Goal: Task Accomplishment & Management: Manage account settings

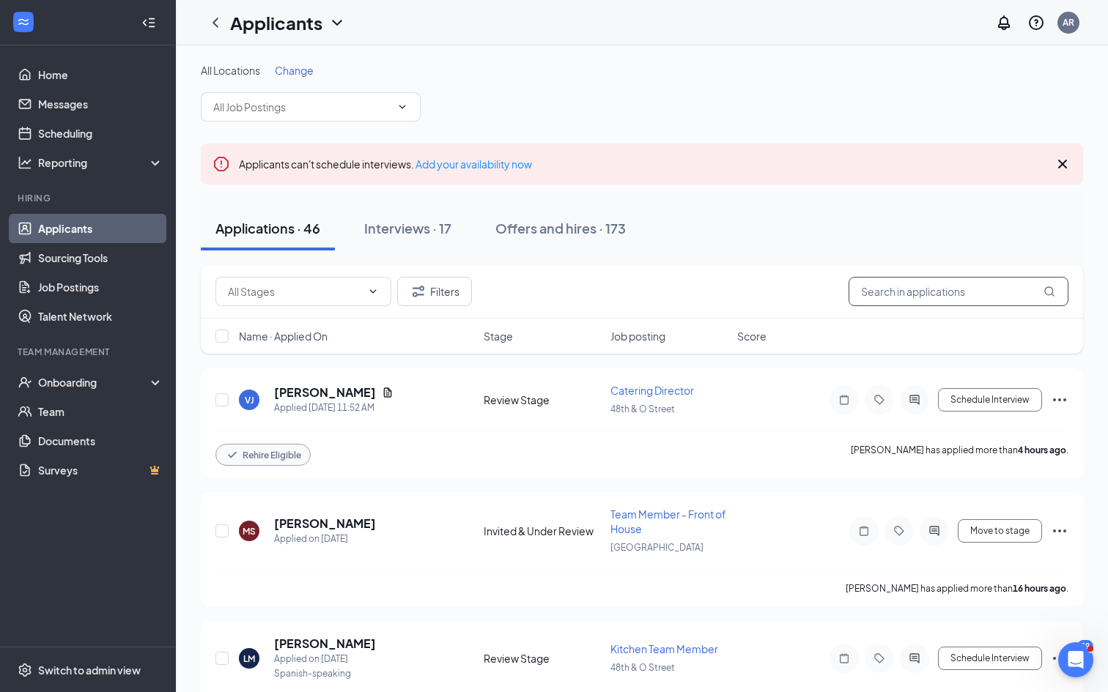
click at [909, 294] on input "text" at bounding box center [959, 291] width 220 height 29
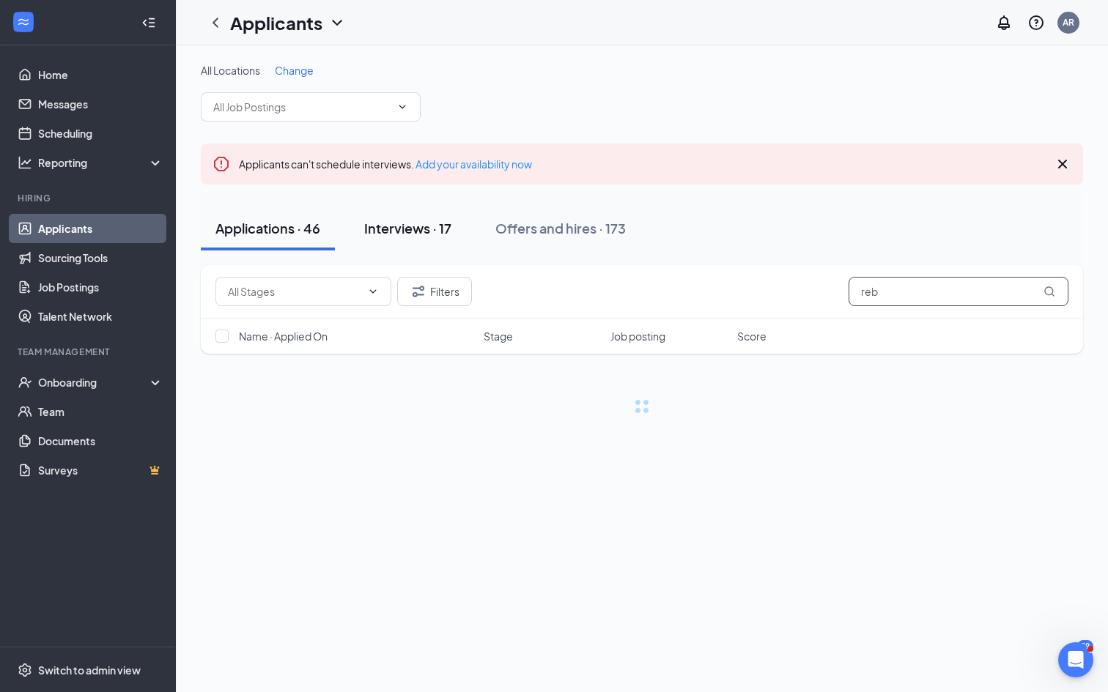
type input "reb"
click at [436, 231] on div "Interviews · 17" at bounding box center [407, 228] width 87 height 18
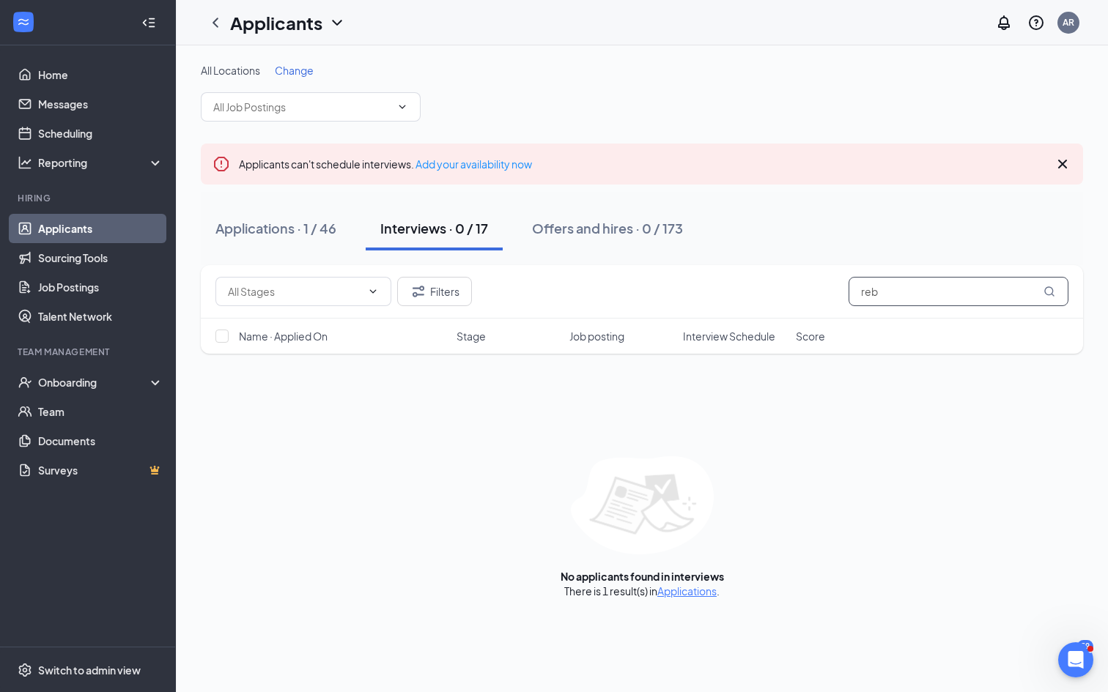
click at [898, 287] on input "reb" at bounding box center [959, 291] width 220 height 29
type input "[PERSON_NAME]"
click at [310, 108] on input "text" at bounding box center [301, 107] width 177 height 16
click at [104, 667] on div "Switch to admin view" at bounding box center [89, 670] width 103 height 15
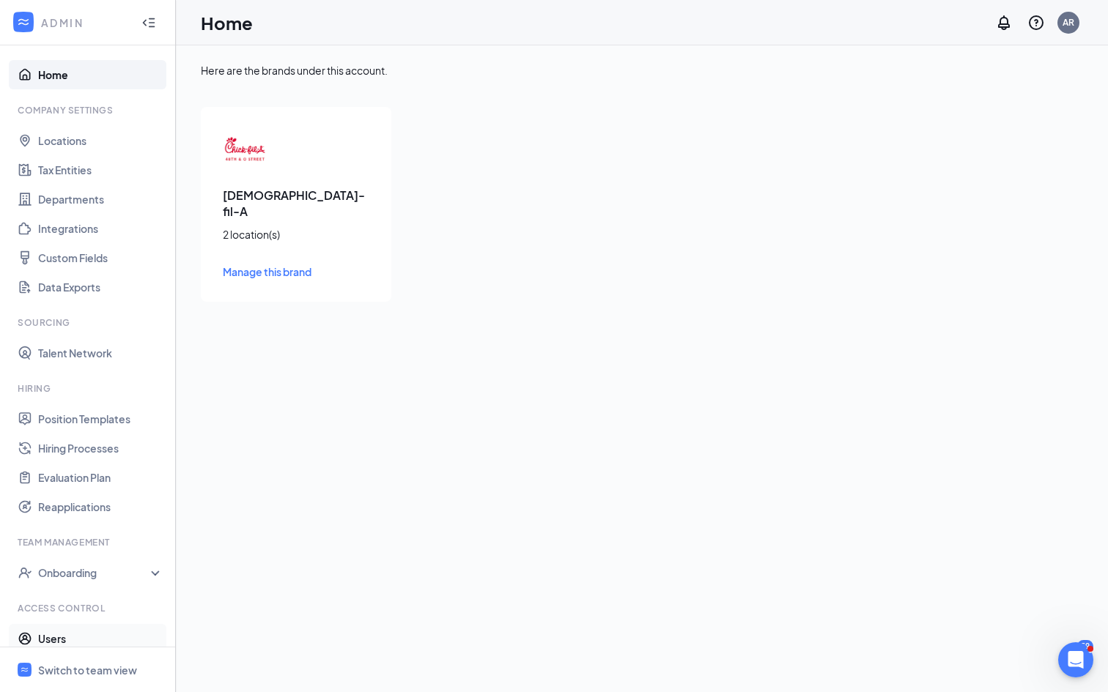
click at [81, 641] on link "Users" at bounding box center [100, 638] width 125 height 29
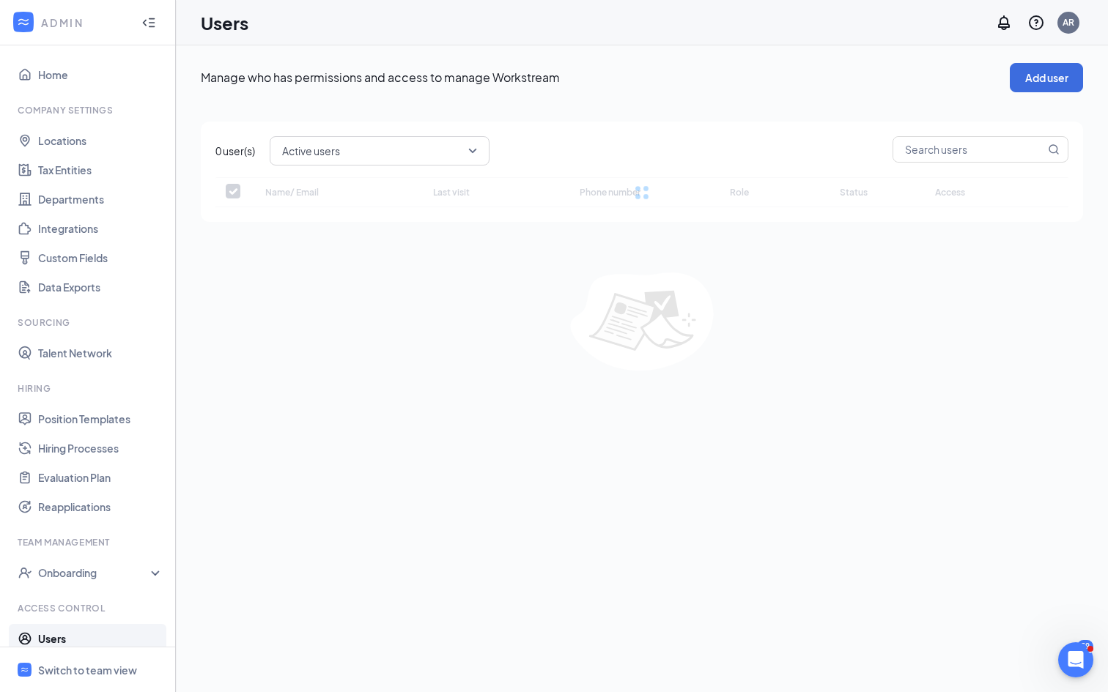
checkbox input "false"
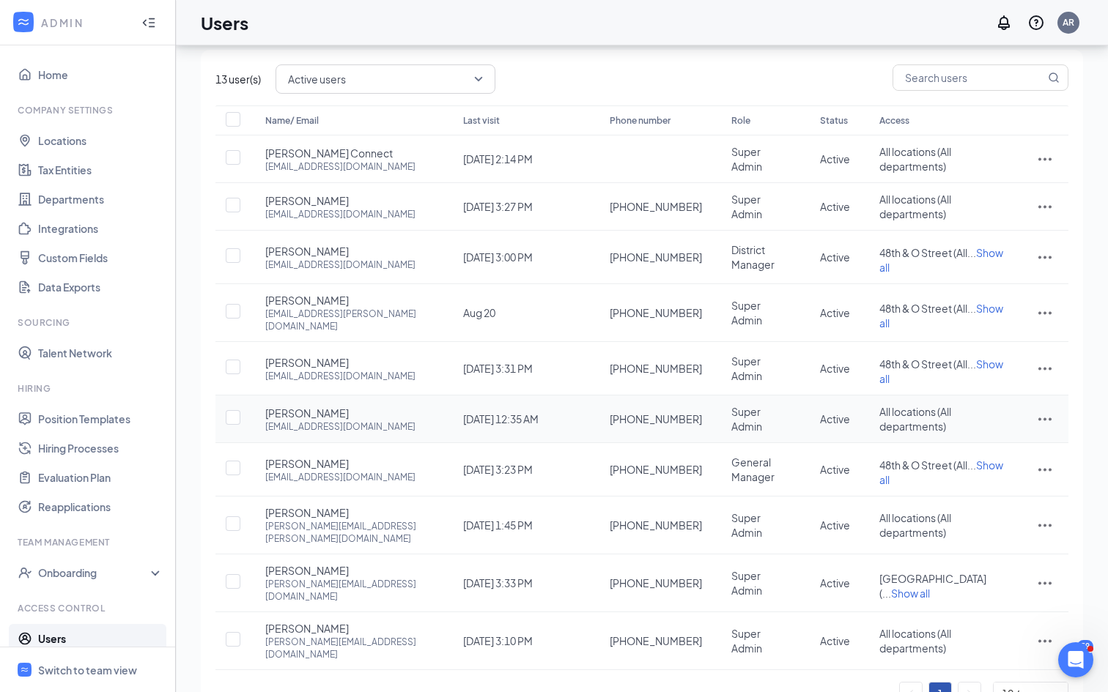
scroll to position [61, 0]
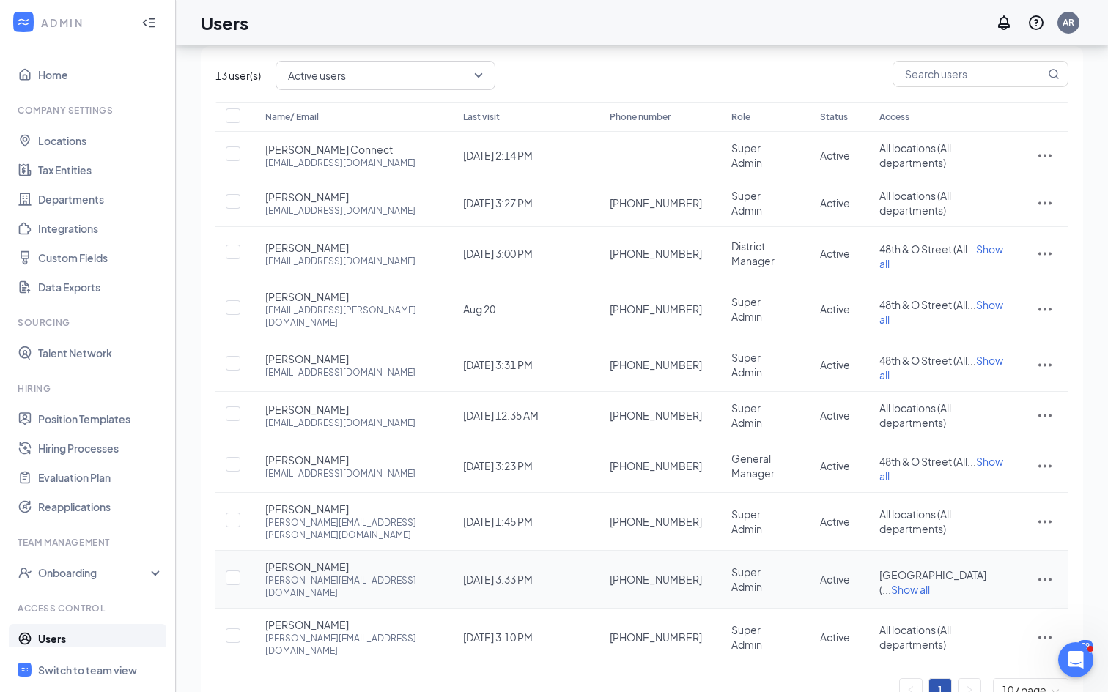
click at [1042, 571] on icon "ActionsIcon" at bounding box center [1045, 580] width 18 height 18
click at [994, 579] on li "Edit user" at bounding box center [996, 569] width 114 height 34
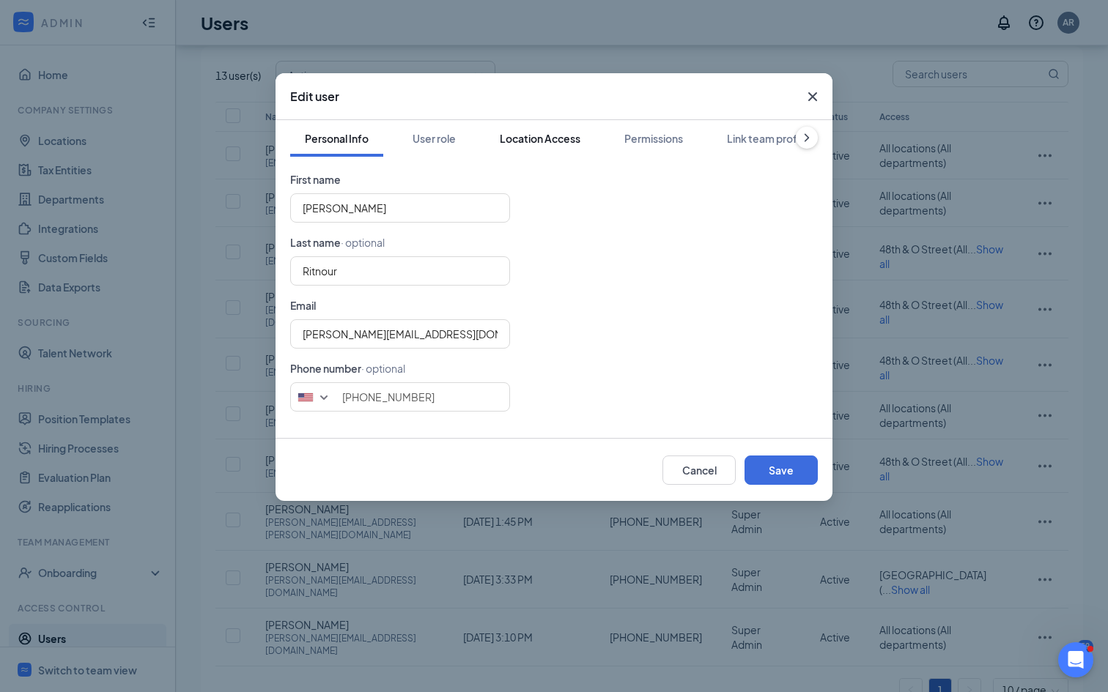
click at [489, 139] on button "Location Access" at bounding box center [540, 138] width 110 height 37
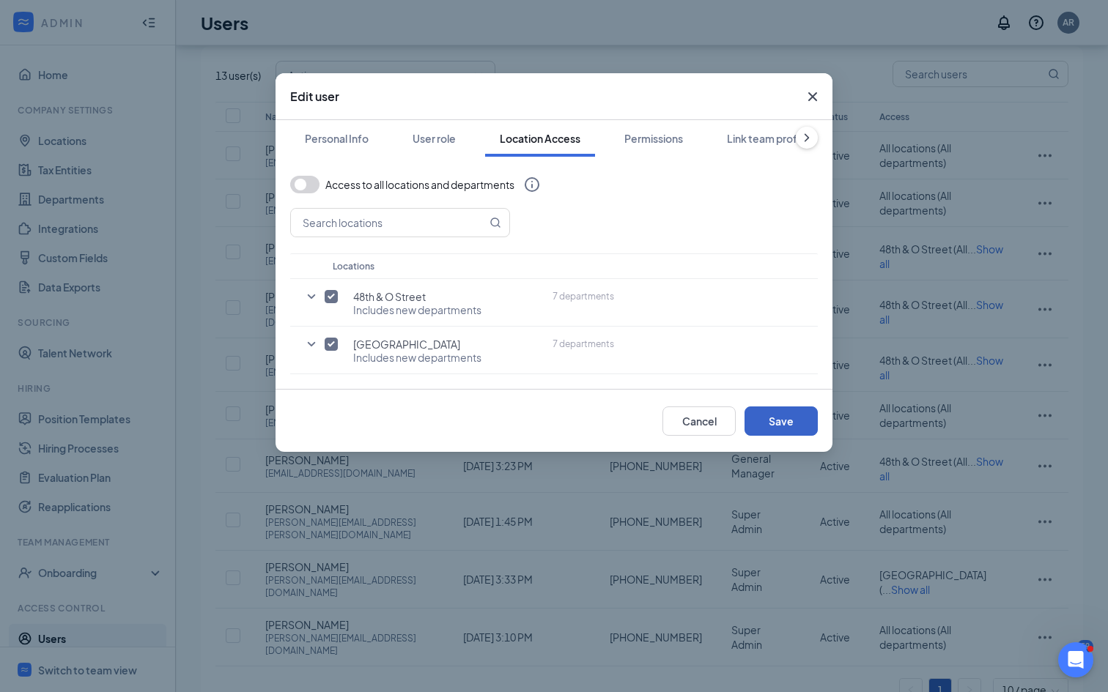
click at [764, 417] on button "Save" at bounding box center [780, 421] width 73 height 29
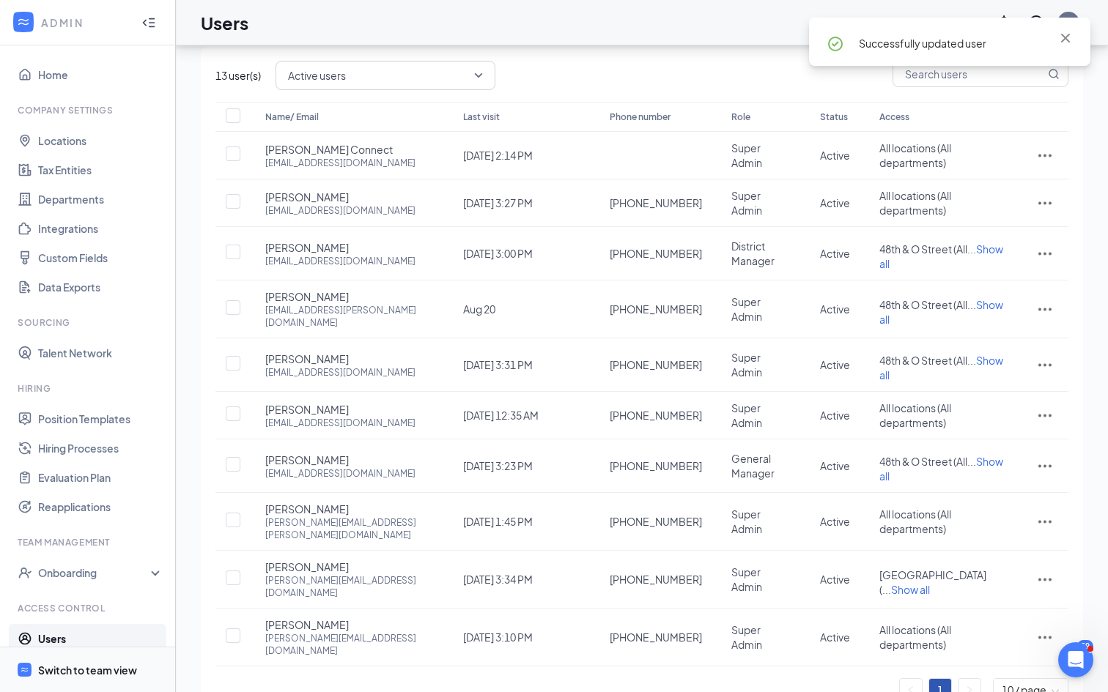
click at [101, 676] on div "Switch to team view" at bounding box center [87, 670] width 99 height 15
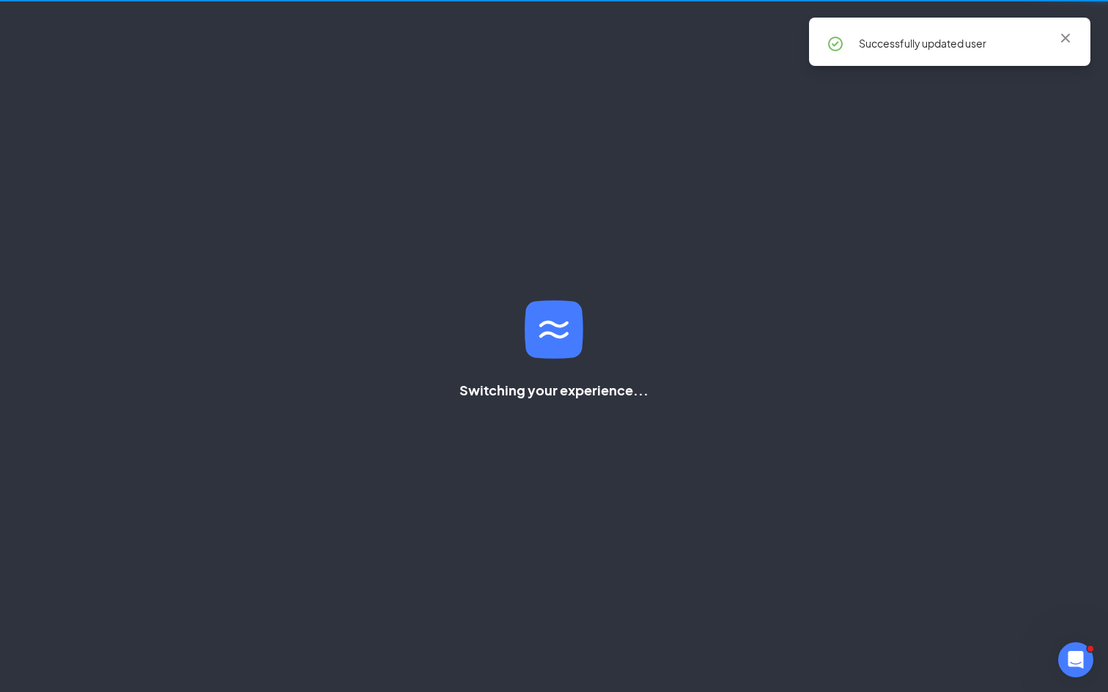
scroll to position [31, 0]
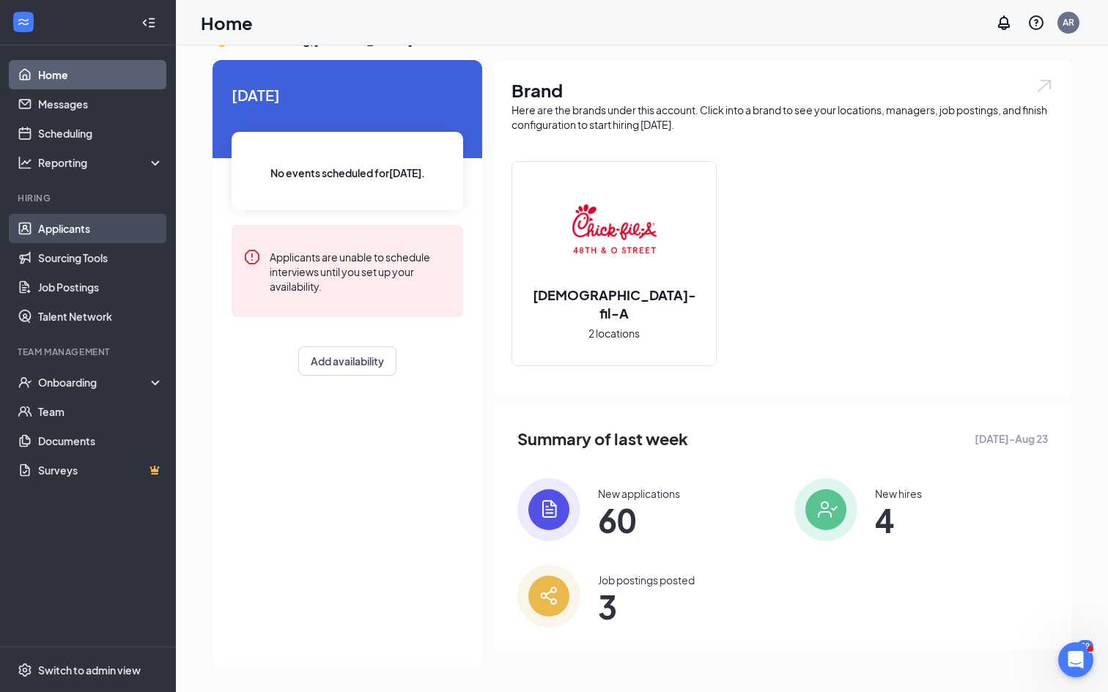
click at [96, 228] on link "Applicants" at bounding box center [100, 228] width 125 height 29
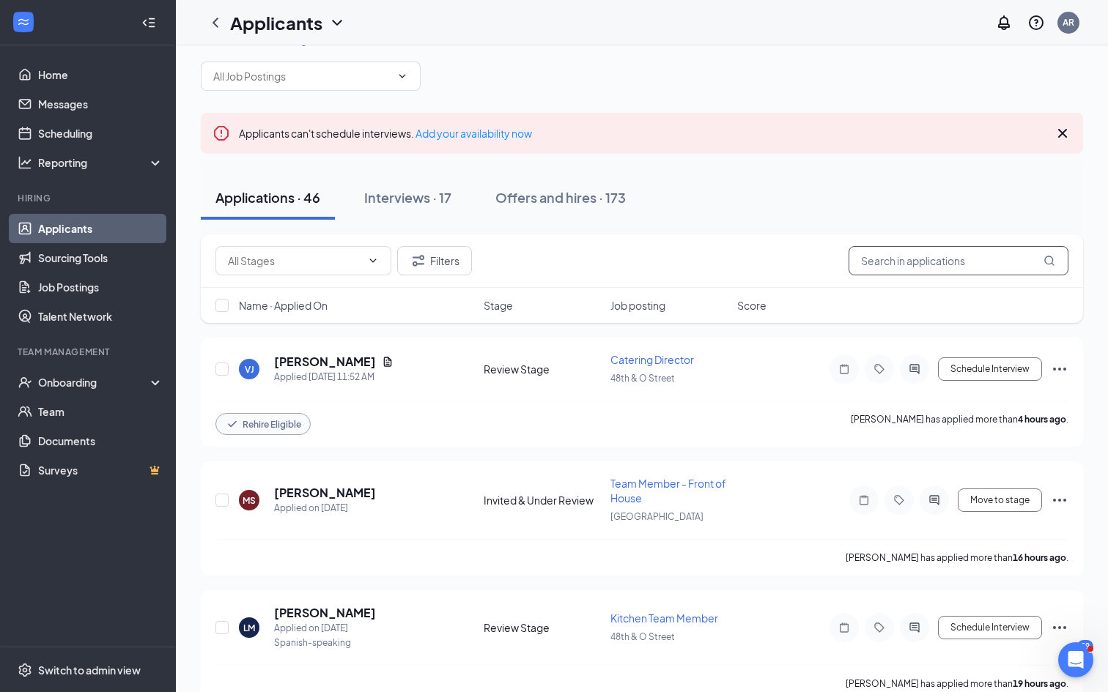
click at [930, 260] on input "text" at bounding box center [959, 260] width 220 height 29
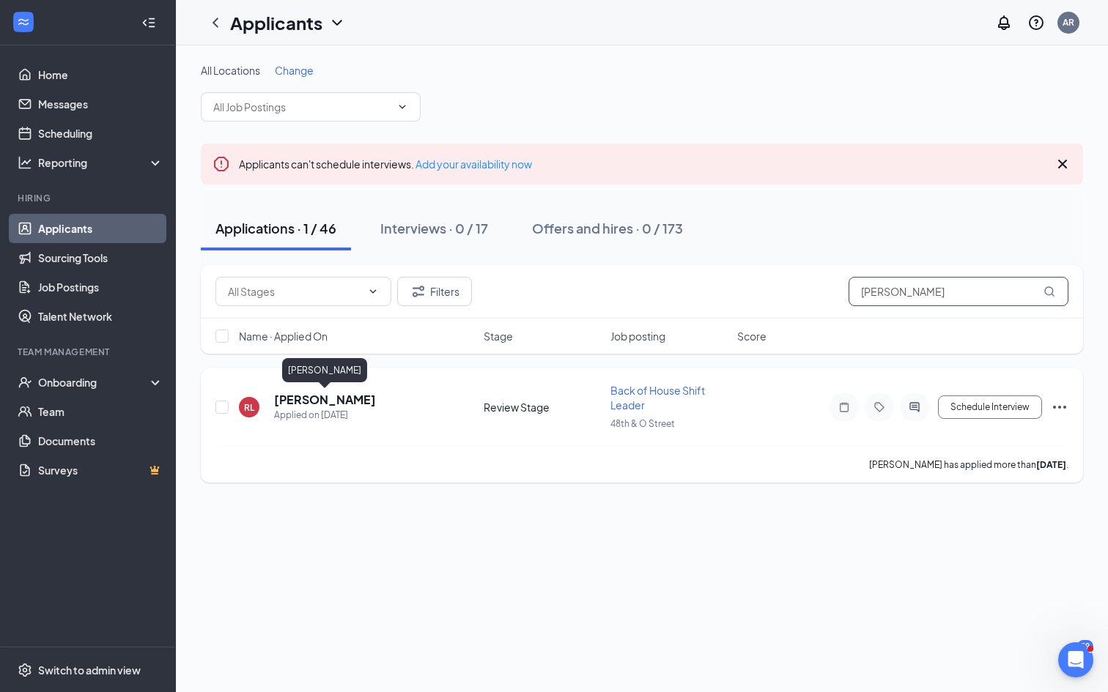
type input "[PERSON_NAME]"
click at [367, 403] on h5 "[PERSON_NAME]" at bounding box center [325, 400] width 102 height 16
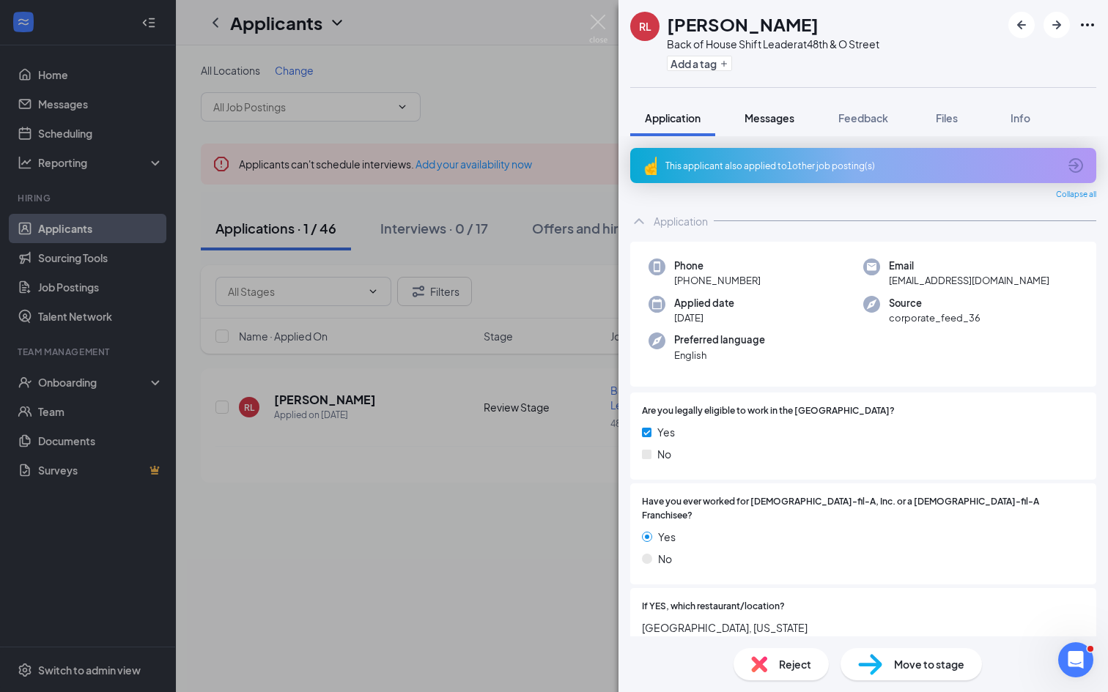
click at [753, 113] on span "Messages" at bounding box center [769, 117] width 50 height 13
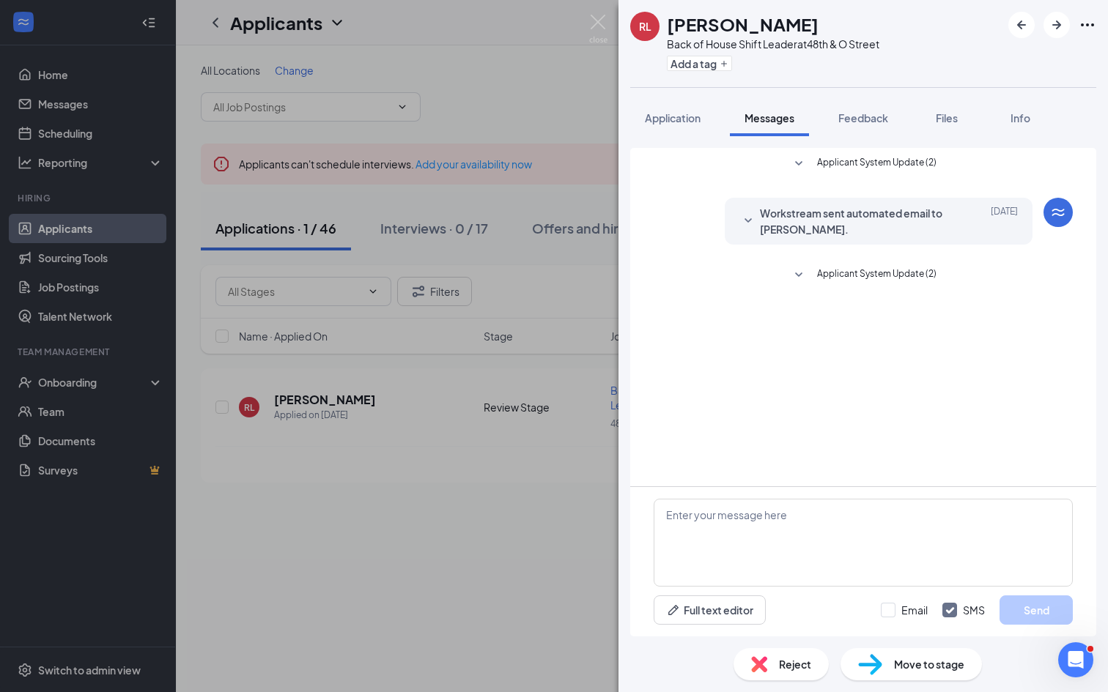
click at [807, 202] on div "Workstream sent automated email to [PERSON_NAME]. [DATE] Hi [PERSON_NAME], Grea…" at bounding box center [879, 221] width 308 height 47
click at [805, 218] on span "Workstream sent automated email to [PERSON_NAME]." at bounding box center [856, 221] width 192 height 32
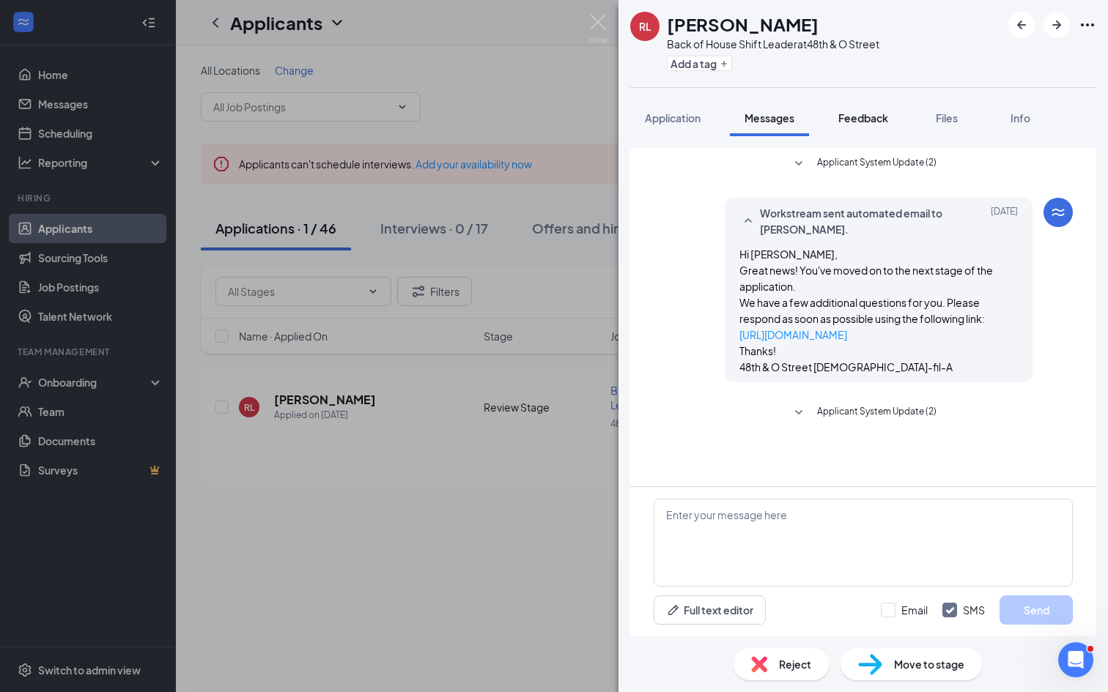
click at [888, 117] on span "Feedback" at bounding box center [863, 117] width 50 height 13
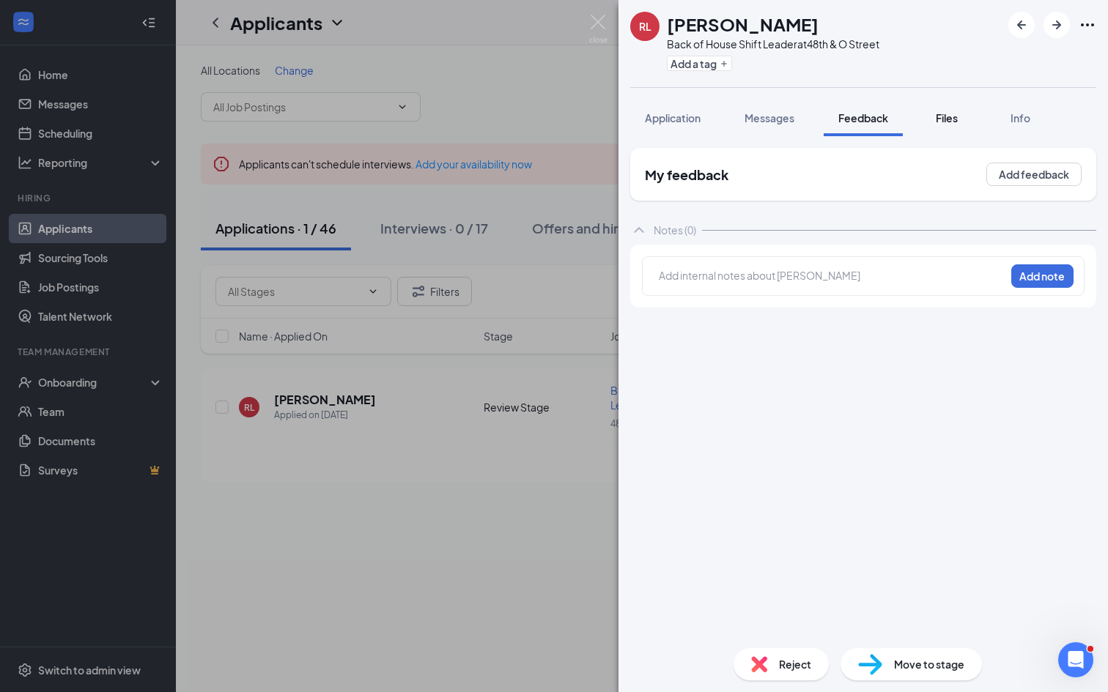
click at [923, 119] on button "Files" at bounding box center [946, 118] width 59 height 37
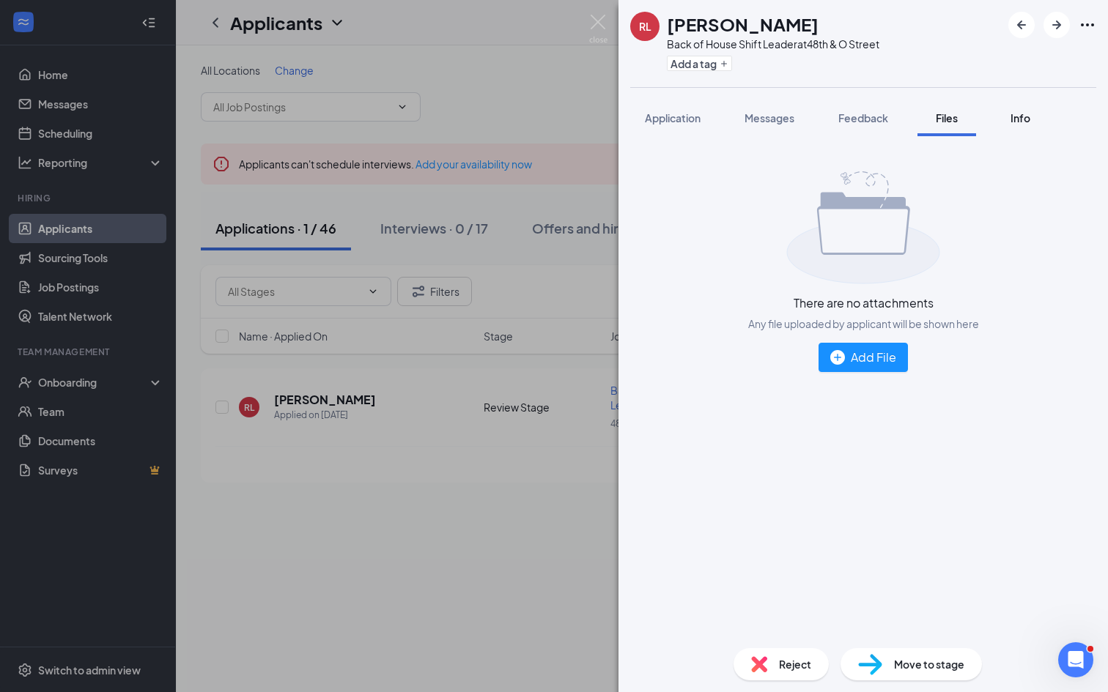
click at [996, 114] on button "Info" at bounding box center [1020, 118] width 59 height 37
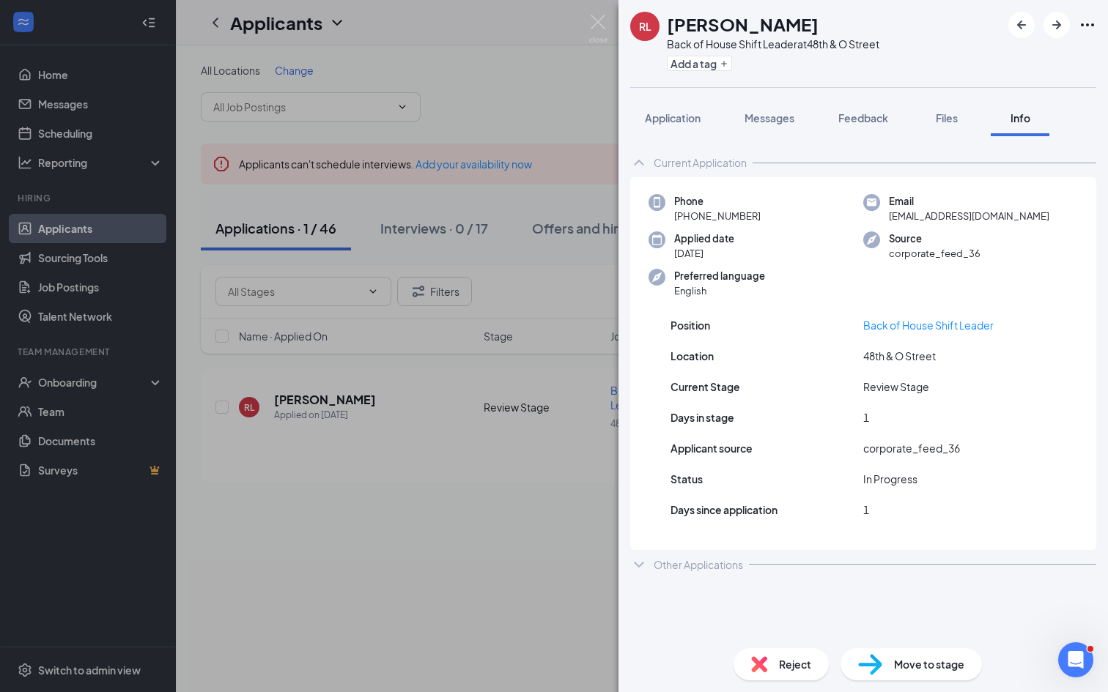
click at [607, 31] on img at bounding box center [598, 29] width 18 height 29
